Goal: Task Accomplishment & Management: Complete application form

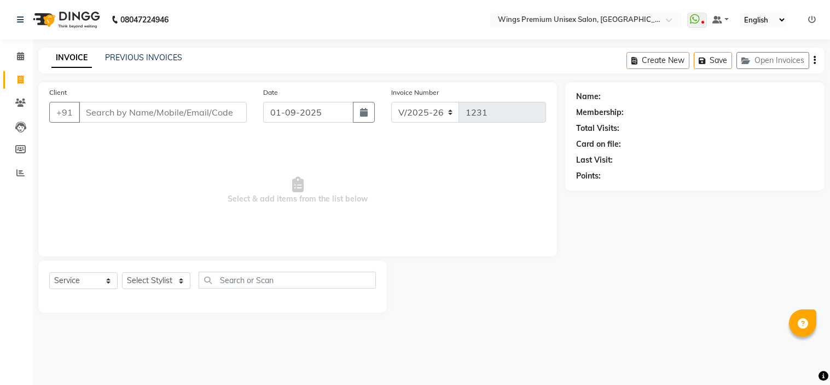
select select "674"
select select "service"
select select "9977"
click at [122, 272] on select "Select Stylist [PERSON_NAME] [PERSON_NAME] Front Desk [PERSON_NAME] Shruti Pand…" at bounding box center [156, 280] width 68 height 17
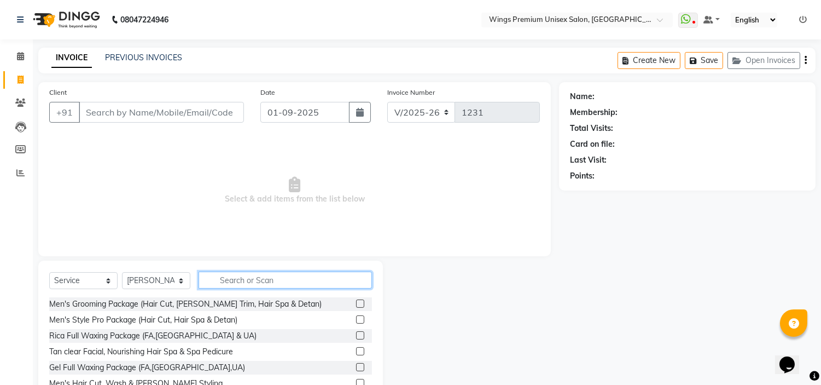
click at [285, 278] on input "text" at bounding box center [285, 279] width 173 height 17
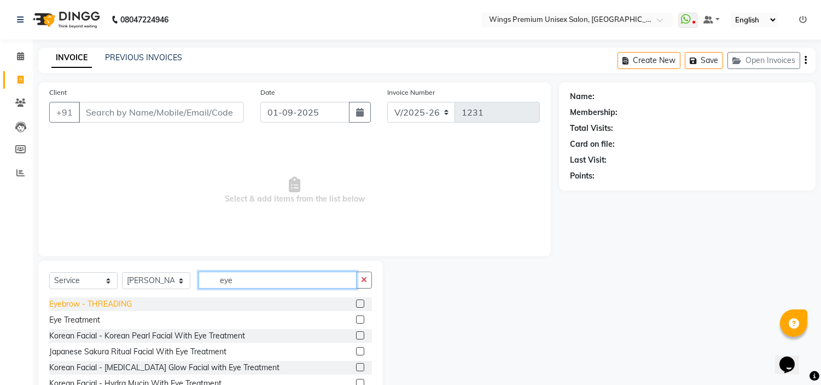
type input "eye"
click at [97, 304] on div "Eyebrow - THREADING" at bounding box center [90, 303] width 83 height 11
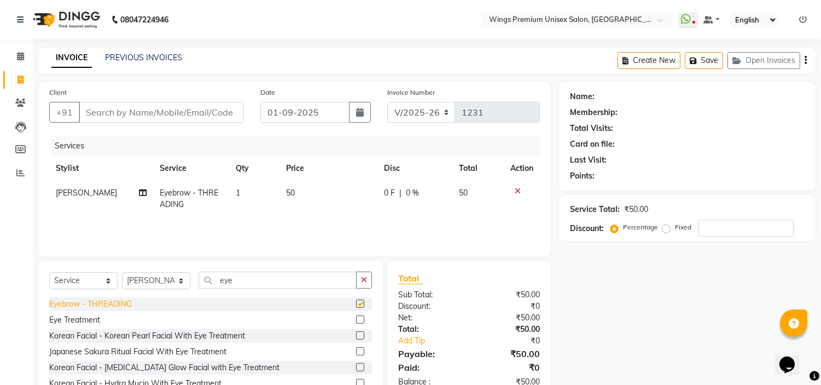
checkbox input "false"
click at [124, 111] on input "Client" at bounding box center [161, 112] width 165 height 21
type input "9"
type input "0"
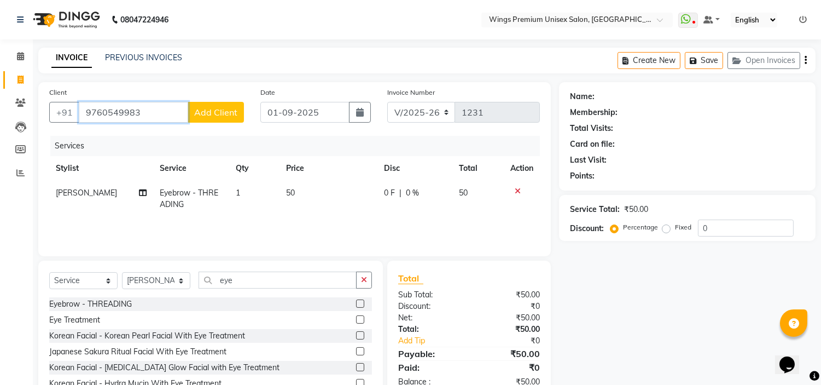
type input "9760549983"
click at [222, 112] on span "Add Client" at bounding box center [215, 112] width 43 height 11
select select "22"
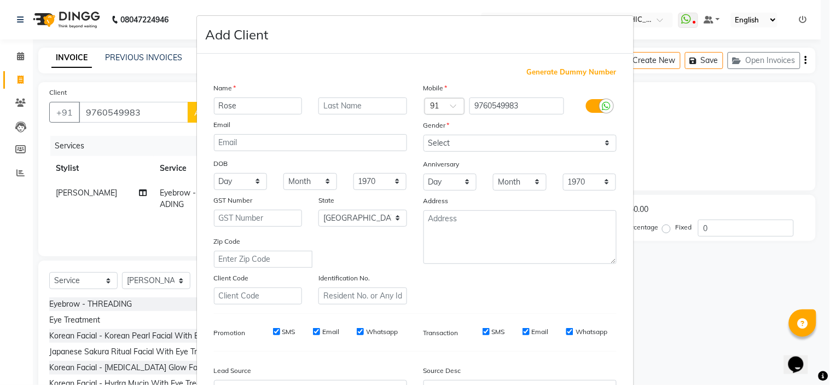
type input "Rose"
click at [505, 141] on select "Select [DEMOGRAPHIC_DATA] [DEMOGRAPHIC_DATA] Other Prefer Not To Say" at bounding box center [519, 143] width 193 height 17
select select "[DEMOGRAPHIC_DATA]"
click at [423, 135] on select "Select [DEMOGRAPHIC_DATA] [DEMOGRAPHIC_DATA] Other Prefer Not To Say" at bounding box center [519, 143] width 193 height 17
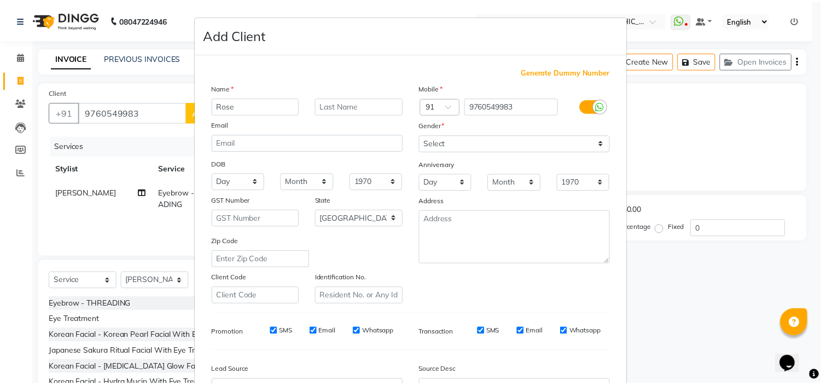
scroll to position [121, 0]
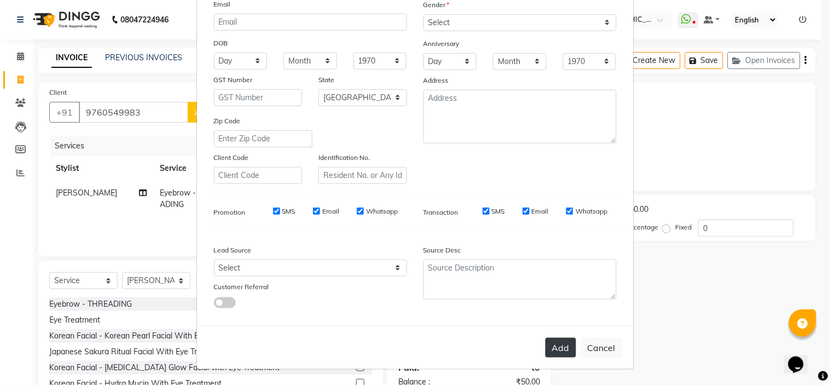
click at [559, 350] on button "Add" at bounding box center [561, 348] width 31 height 20
type input "97******83"
select select
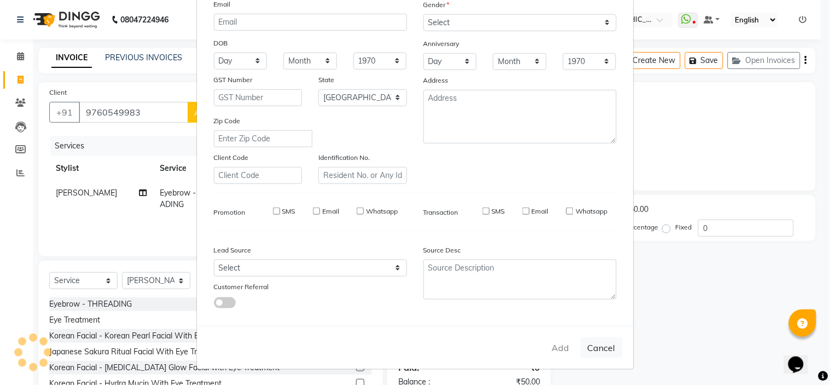
select select "null"
select select
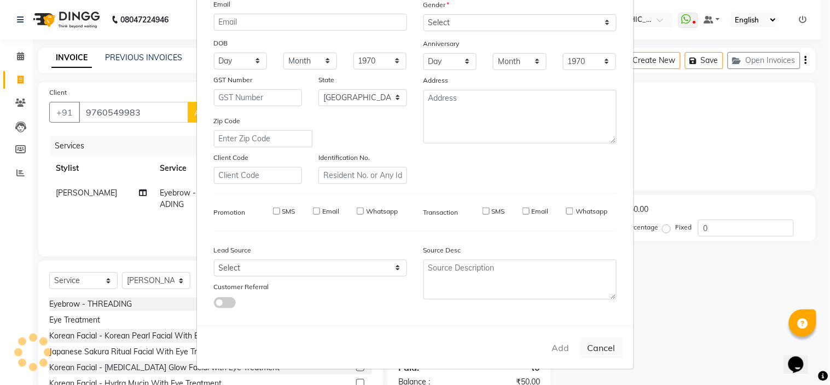
checkbox input "false"
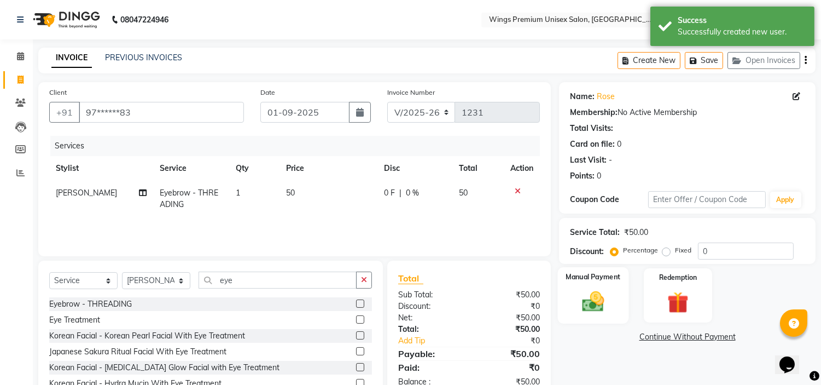
click at [589, 287] on div "Manual Payment" at bounding box center [593, 295] width 71 height 56
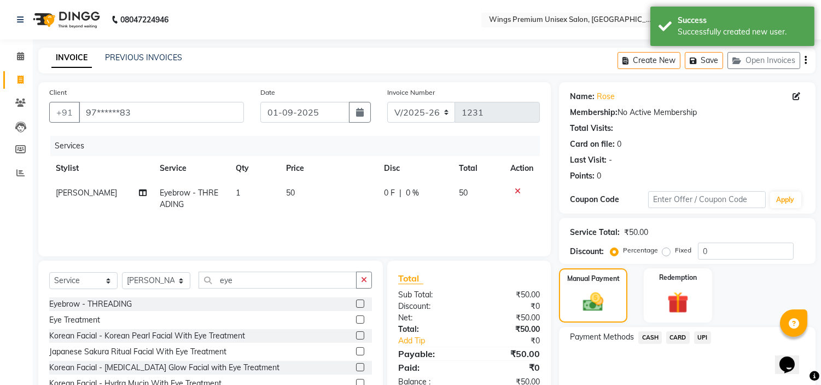
scroll to position [45, 0]
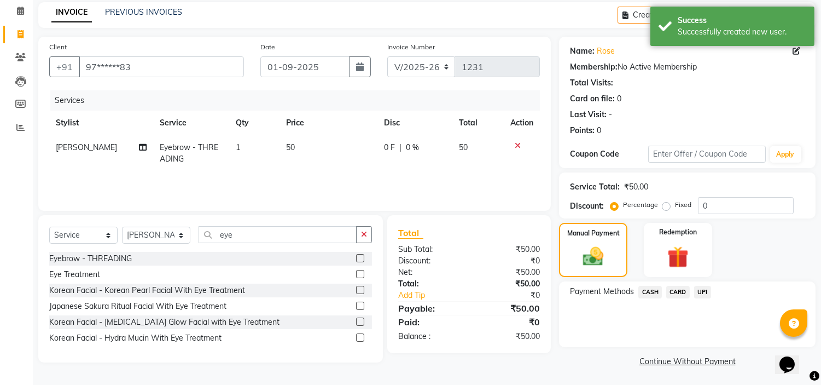
click at [700, 292] on span "UPI" at bounding box center [702, 292] width 17 height 13
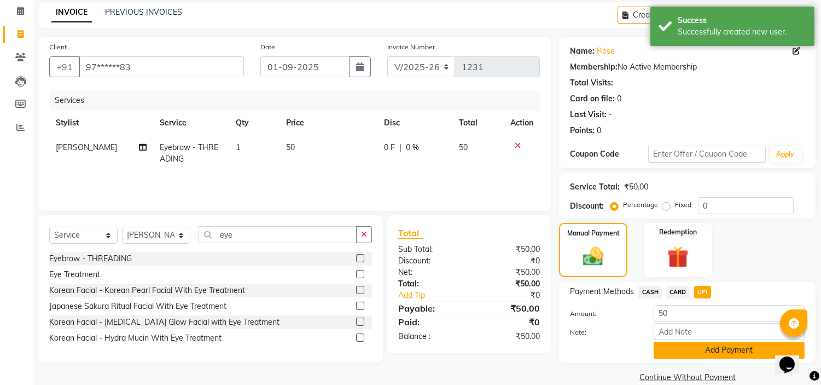
click at [698, 356] on button "Add Payment" at bounding box center [729, 349] width 151 height 17
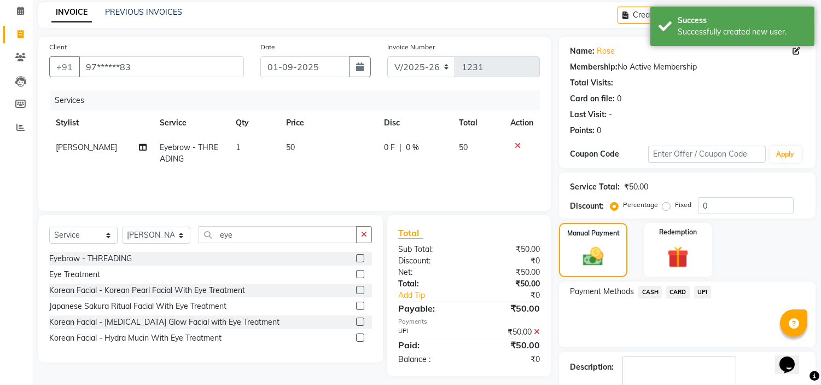
scroll to position [107, 0]
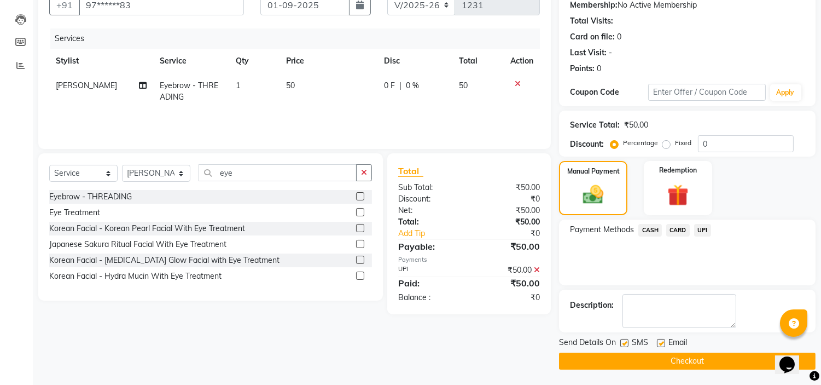
click at [689, 367] on button "Checkout" at bounding box center [687, 360] width 257 height 17
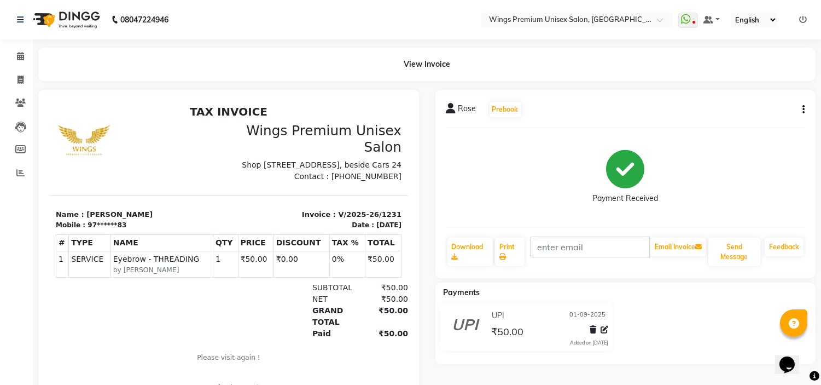
click at [689, 367] on div "Rose Prebook Payment Received Download Print Email Invoice Send Message Feedbac…" at bounding box center [625, 259] width 397 height 339
click at [22, 169] on icon at bounding box center [20, 173] width 8 height 8
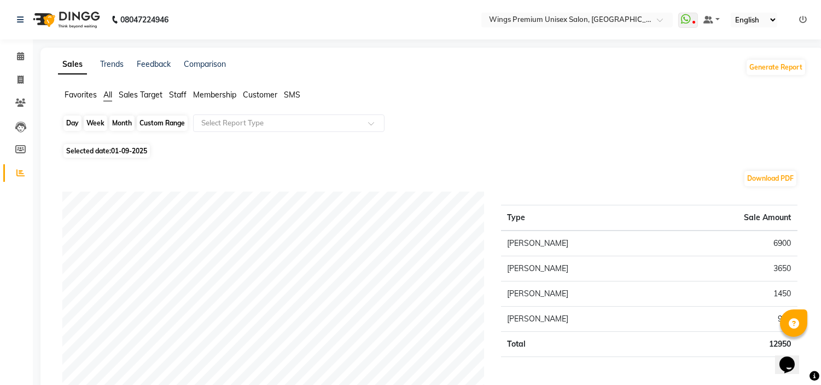
click at [74, 123] on div "Day" at bounding box center [72, 122] width 18 height 15
select select "9"
select select "2025"
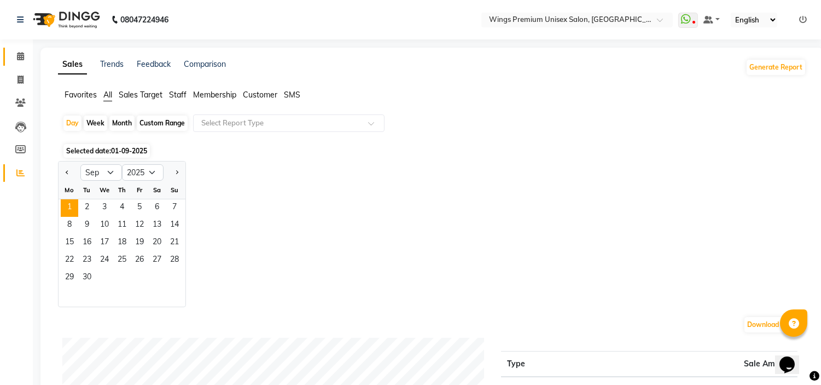
click at [18, 48] on link "Calendar" at bounding box center [16, 57] width 26 height 18
